Goal: Task Accomplishment & Management: Manage account settings

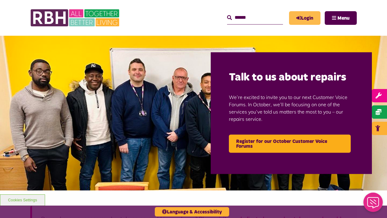
click at [307, 19] on link "Login" at bounding box center [304, 18] width 31 height 14
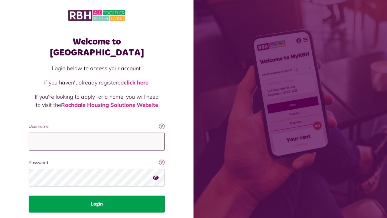
type input "**********"
click at [128, 195] on button "Login" at bounding box center [97, 203] width 136 height 17
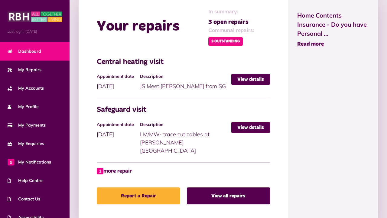
scroll to position [287, 0]
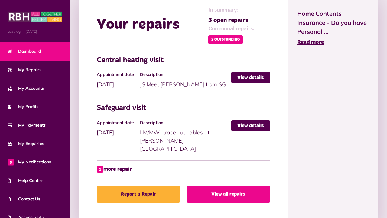
click at [246, 185] on link "View all repairs" at bounding box center [228, 193] width 83 height 17
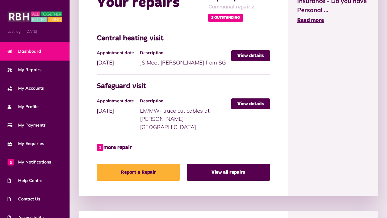
scroll to position [313, 0]
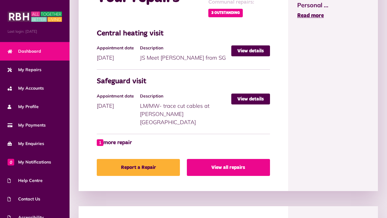
click at [223, 162] on link "View all repairs" at bounding box center [228, 167] width 83 height 17
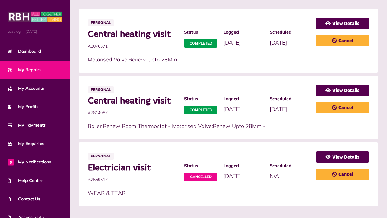
scroll to position [130, 0]
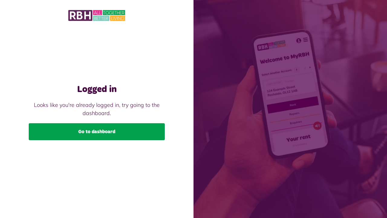
click at [111, 134] on link "Go to dashboard" at bounding box center [97, 131] width 136 height 17
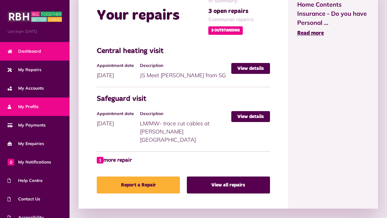
scroll to position [27, 0]
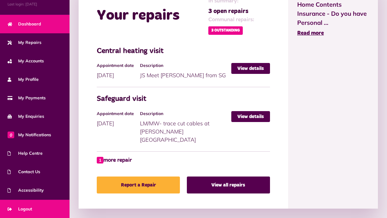
click at [51, 207] on link "Logout" at bounding box center [35, 209] width 70 height 18
